Goal: Task Accomplishment & Management: Complete application form

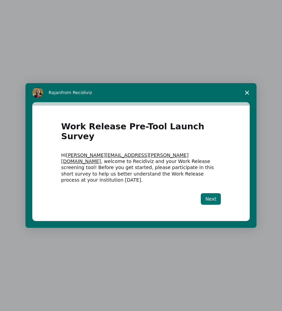
click at [217, 193] on button "Next" at bounding box center [211, 199] width 20 height 12
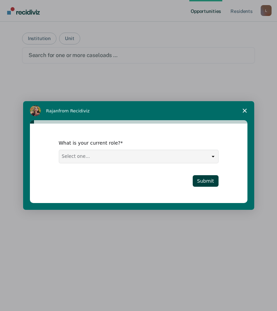
click at [216, 156] on select "Select one... Case Manager FUM Assistant [PERSON_NAME] [PERSON_NAME]" at bounding box center [138, 156] width 159 height 13
select select "Case Manager"
click at [59, 150] on select "Select one... Case Manager FUM Assistant [PERSON_NAME] [PERSON_NAME]" at bounding box center [138, 156] width 159 height 13
click at [204, 180] on button "Submit" at bounding box center [206, 181] width 26 height 12
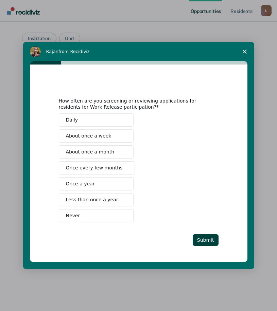
click at [85, 153] on span "About once a month" at bounding box center [90, 152] width 49 height 7
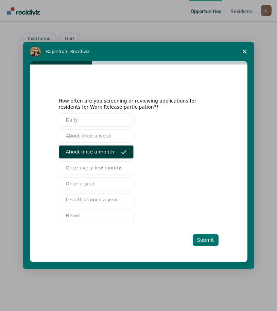
click at [206, 238] on button "Submit" at bounding box center [206, 241] width 26 height 12
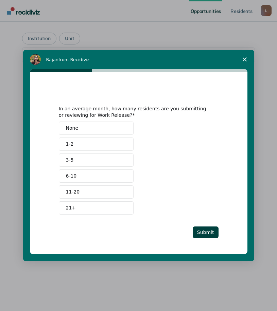
click at [77, 159] on button "3-5" at bounding box center [96, 160] width 75 height 13
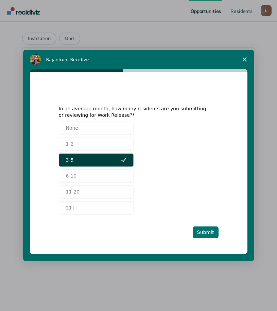
click at [206, 233] on button "Submit" at bounding box center [206, 233] width 26 height 12
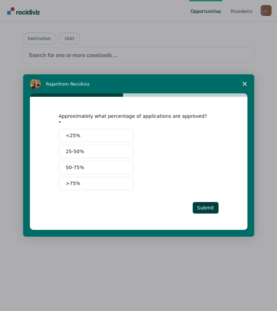
click at [83, 183] on button ">75%" at bounding box center [96, 183] width 75 height 13
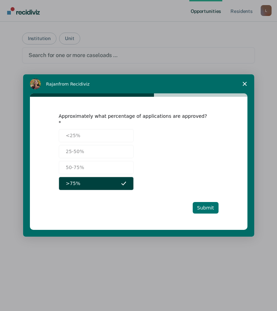
click at [209, 204] on button "Submit" at bounding box center [206, 208] width 26 height 12
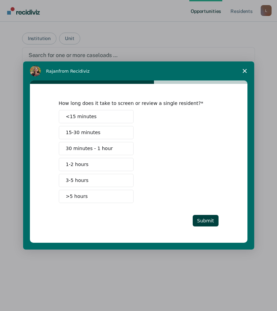
click at [80, 181] on span "3-5 hours" at bounding box center [77, 180] width 23 height 7
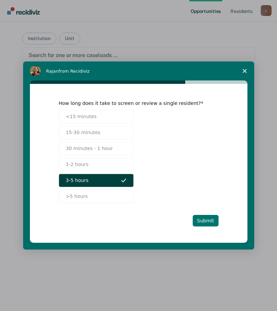
click at [208, 221] on button "Submit" at bounding box center [206, 221] width 26 height 12
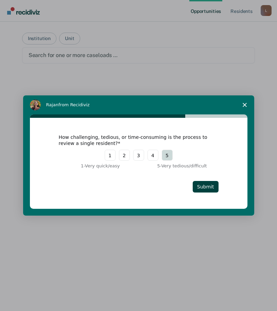
click at [166, 156] on button "5" at bounding box center [167, 155] width 11 height 11
click at [210, 188] on button "Submit" at bounding box center [206, 187] width 26 height 12
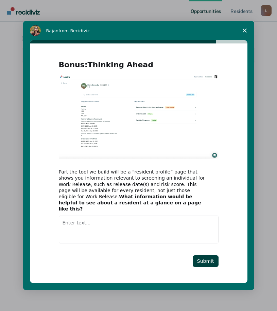
click at [73, 220] on textarea "Enter text..." at bounding box center [139, 230] width 160 height 28
type textarea "A"
type textarea "i"
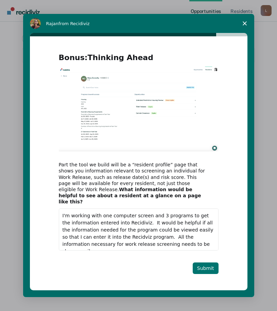
type textarea "I'm working with one computer screen and 3 programs to get the information ente…"
click at [205, 263] on button "Submit" at bounding box center [206, 269] width 26 height 12
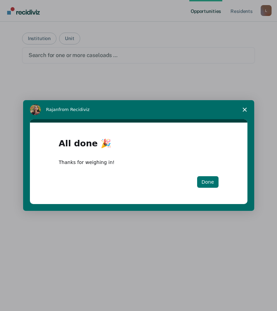
click at [208, 183] on button "Done" at bounding box center [207, 182] width 21 height 12
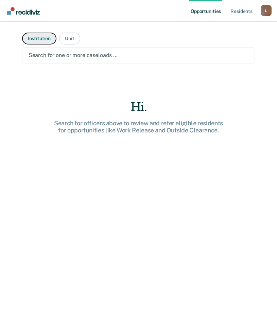
click at [40, 37] on button "Institution" at bounding box center [39, 39] width 34 height 12
click at [72, 56] on div at bounding box center [139, 55] width 220 height 8
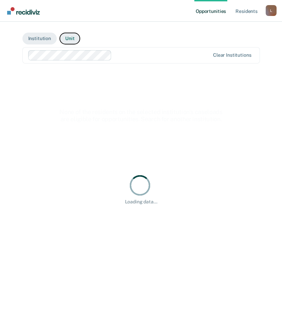
click at [70, 38] on button "Unit" at bounding box center [70, 39] width 21 height 12
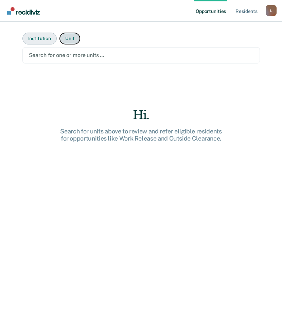
click at [41, 40] on button "Institution" at bounding box center [39, 39] width 34 height 12
click at [39, 39] on button "Institution" at bounding box center [39, 39] width 34 height 12
click at [42, 53] on div at bounding box center [141, 55] width 225 height 8
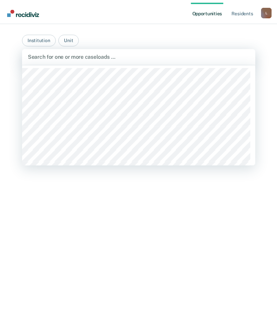
scroll to position [170, 0]
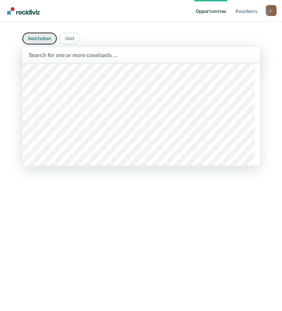
click at [41, 37] on button "Institution" at bounding box center [39, 39] width 34 height 12
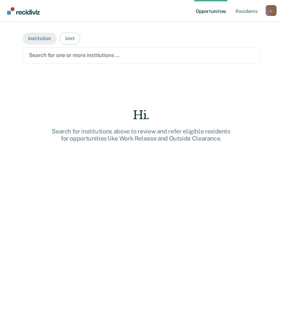
click at [40, 53] on div at bounding box center [141, 55] width 225 height 8
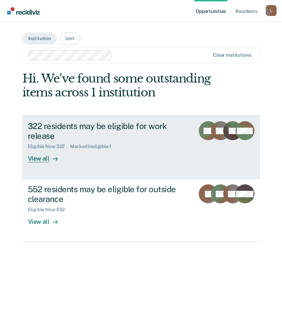
click at [43, 158] on div "View all" at bounding box center [47, 156] width 38 height 13
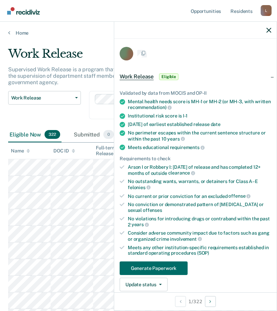
click at [268, 168] on body "Looks like you’re using Internet Explorer 11. For faster loading and a better e…" at bounding box center [138, 155] width 277 height 311
